Goal: Task Accomplishment & Management: Manage account settings

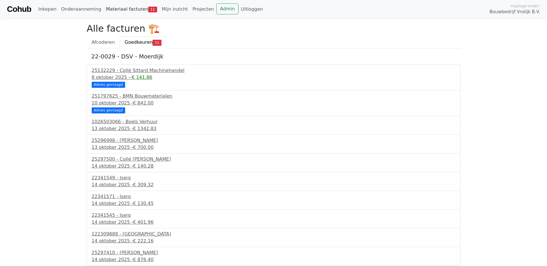
click at [112, 8] on link "Materiaal facturen 11" at bounding box center [131, 9] width 56 height 12
click at [125, 126] on div "13 oktober 2025 - € 1342.83" at bounding box center [274, 128] width 364 height 7
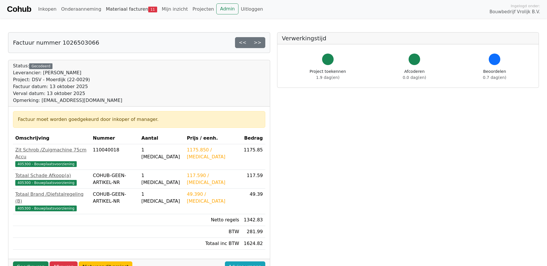
click at [117, 11] on link "Materiaal facturen 11" at bounding box center [131, 9] width 56 height 12
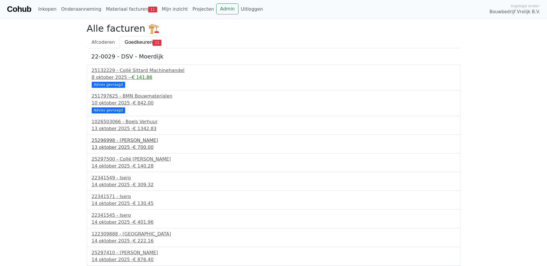
click at [115, 147] on div "13 oktober 2025 - € 700.00" at bounding box center [274, 147] width 364 height 7
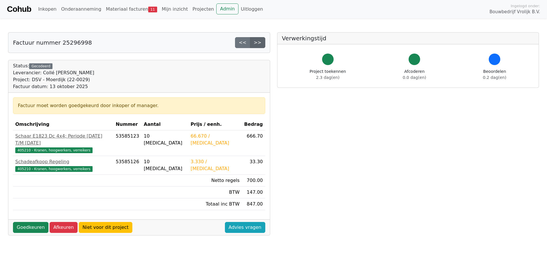
click at [261, 45] on link ">>" at bounding box center [257, 42] width 15 height 11
click at [32, 226] on div "Goedkeuren Afkeuren Niet voor dit project Advies vragen" at bounding box center [138, 228] width 261 height 16
click at [31, 224] on link "Goedkeuren" at bounding box center [30, 227] width 35 height 11
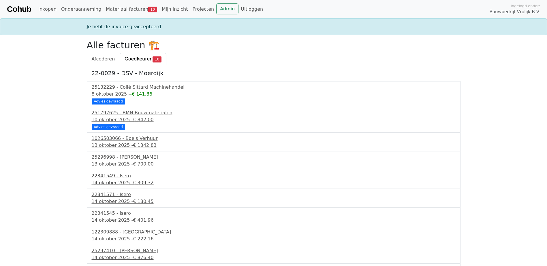
click at [118, 184] on div "[DATE] - € 309.32" at bounding box center [274, 183] width 364 height 7
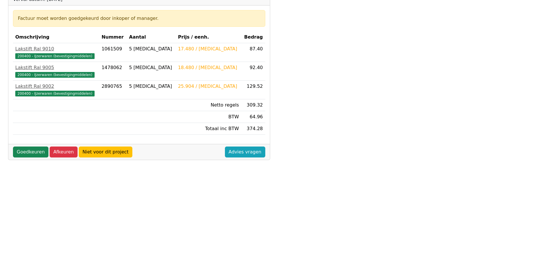
scroll to position [75, 0]
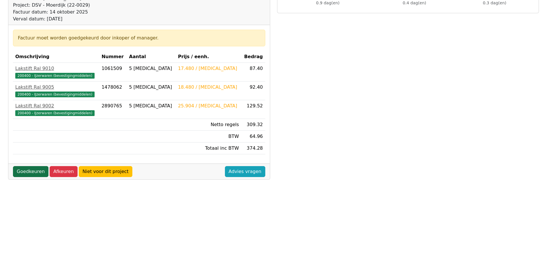
click at [29, 173] on link "Goedkeuren" at bounding box center [30, 171] width 35 height 11
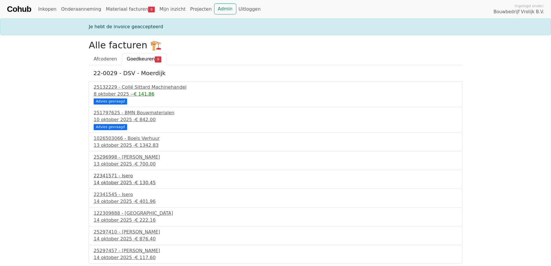
click at [110, 182] on div "14 oktober 2025 - € 130.45" at bounding box center [276, 183] width 364 height 7
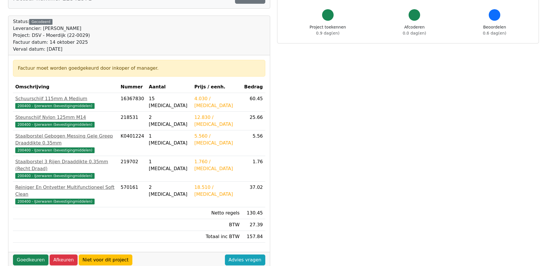
scroll to position [58, 0]
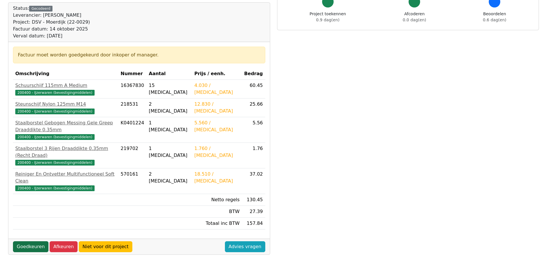
click at [25, 242] on link "Goedkeuren" at bounding box center [30, 247] width 35 height 11
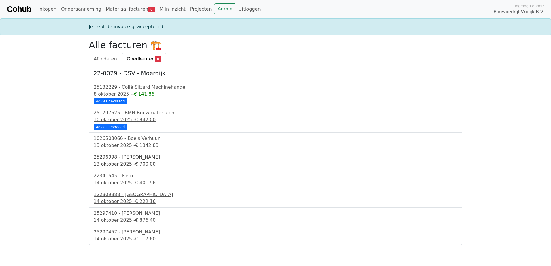
click at [116, 159] on div "25296998 - Collé Sittard Verhuur" at bounding box center [276, 157] width 364 height 7
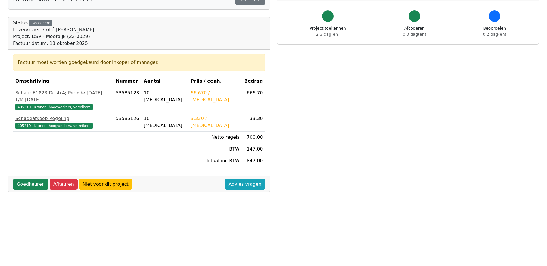
scroll to position [86, 0]
